Goal: Information Seeking & Learning: Check status

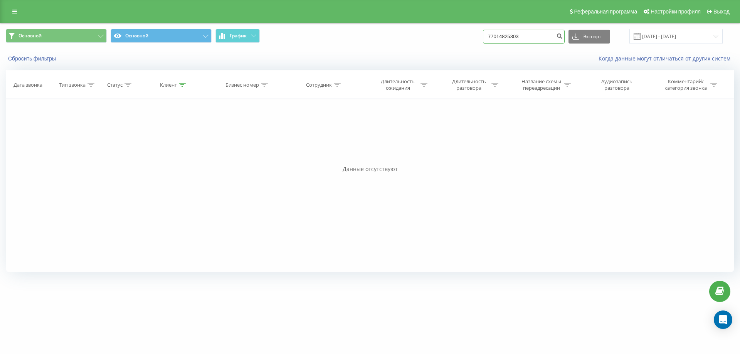
click at [530, 34] on input "77014825303" at bounding box center [524, 37] width 82 height 14
drag, startPoint x: 530, startPoint y: 34, endPoint x: 487, endPoint y: 34, distance: 42.8
click at [487, 34] on div "Основной Основной График 77014825303 Экспорт .csv .xls .xlsx [DATE] - [DATE]" at bounding box center [370, 36] width 729 height 15
type input "7769002747"
click at [563, 37] on icon "submit" at bounding box center [559, 35] width 7 height 5
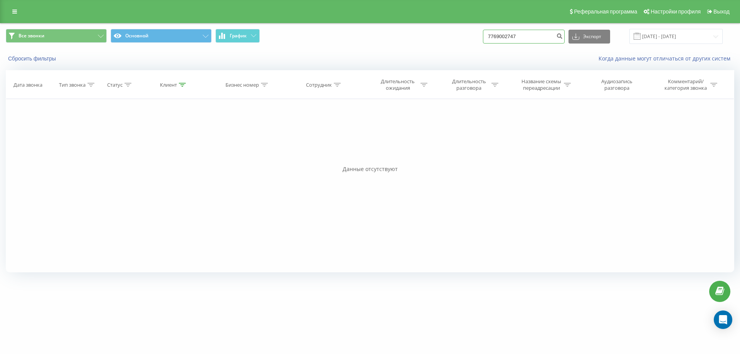
click at [496, 37] on input "7769002747" at bounding box center [524, 37] width 82 height 14
type input "77769002747"
click at [563, 34] on icon "submit" at bounding box center [559, 35] width 7 height 5
